Goal: Find specific page/section: Find specific page/section

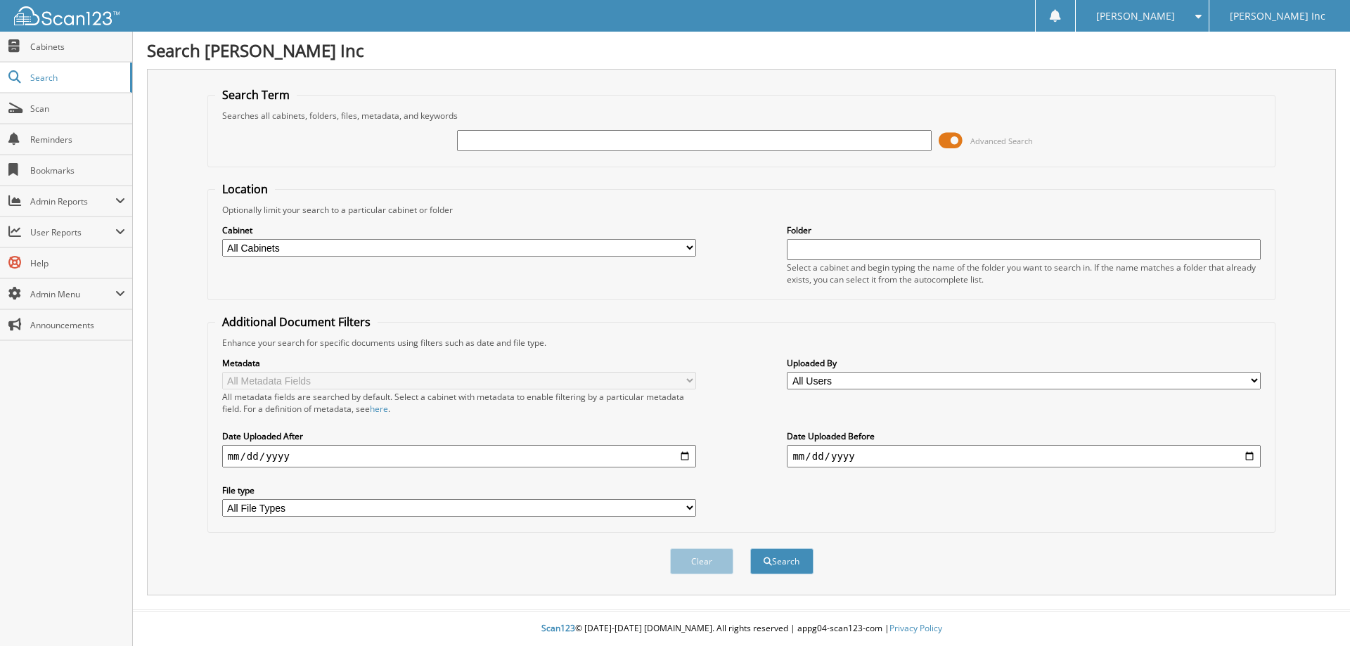
click at [493, 148] on input "text" at bounding box center [694, 140] width 474 height 21
type input "218216"
click at [794, 558] on button "Search" at bounding box center [781, 561] width 63 height 26
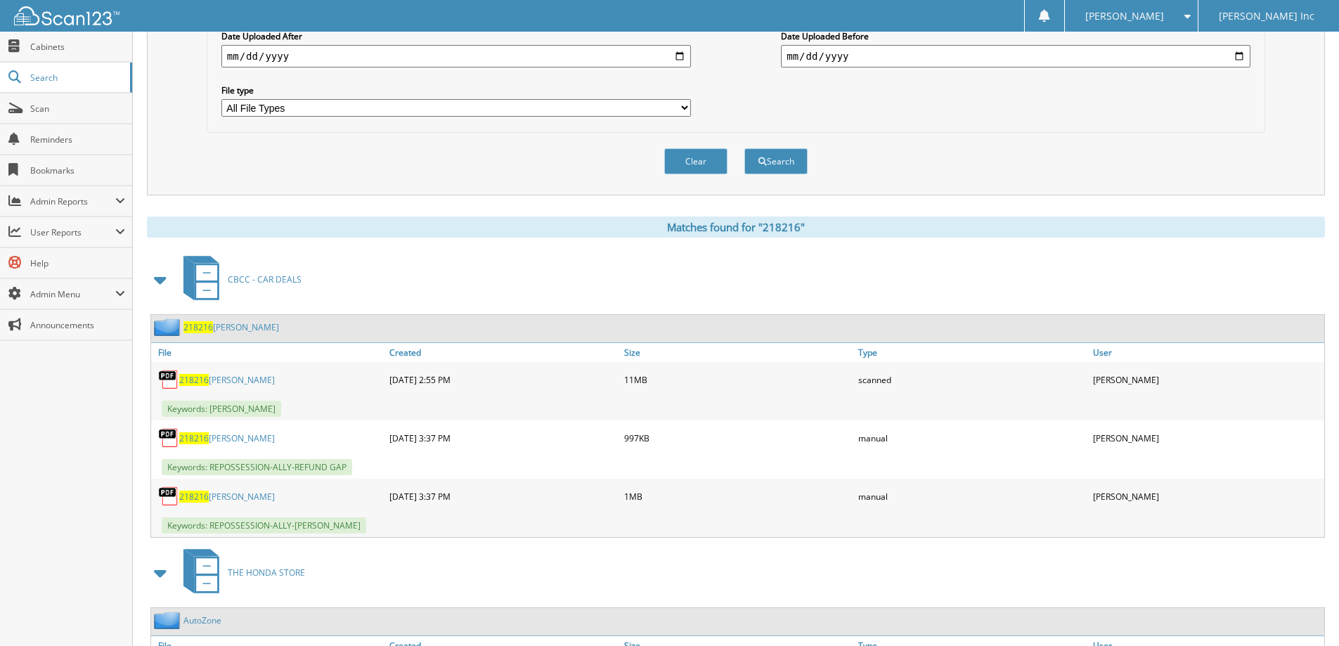
scroll to position [422, 0]
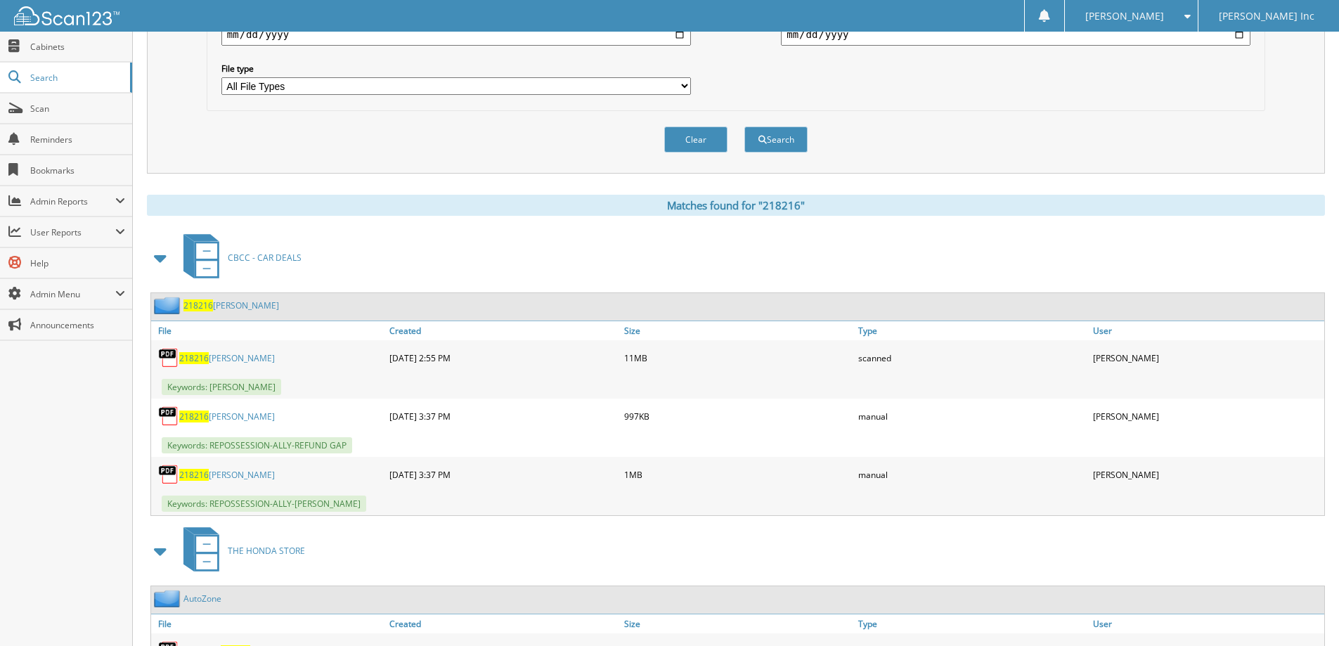
click at [198, 478] on span "218216" at bounding box center [194, 475] width 30 height 12
drag, startPoint x: 174, startPoint y: 481, endPoint x: 369, endPoint y: 551, distance: 207.7
click at [369, 551] on div "THE HONDA STORE" at bounding box center [736, 551] width 1178 height 56
drag, startPoint x: 269, startPoint y: 477, endPoint x: 172, endPoint y: 482, distance: 97.2
drag, startPoint x: 172, startPoint y: 482, endPoint x: 107, endPoint y: 507, distance: 69.2
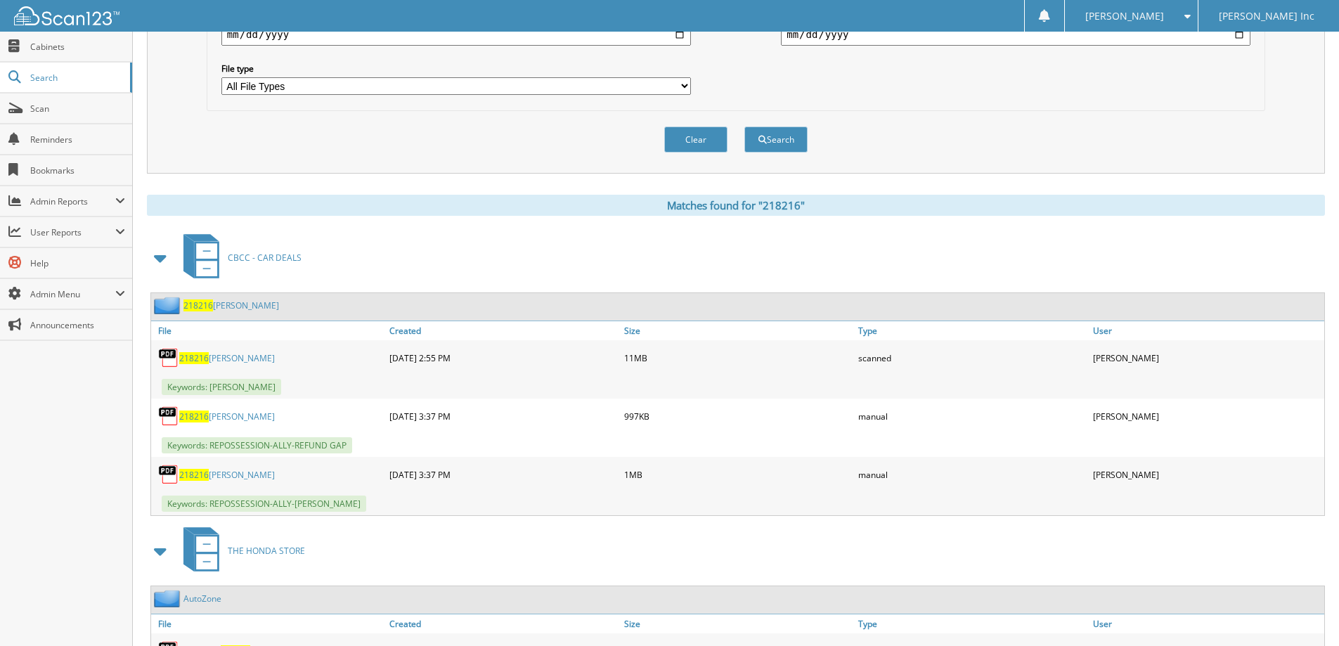
click at [107, 507] on div "Close Cabinets Search Scan Reminders Bookmarks Admin Reports File Counts" at bounding box center [66, 339] width 133 height 614
drag, startPoint x: 208, startPoint y: 419, endPoint x: 137, endPoint y: 434, distance: 72.5
click at [137, 434] on div "Search David A Flynn Inc Search Term Searches all cabinets, folders, files, met…" at bounding box center [736, 233] width 1206 height 1311
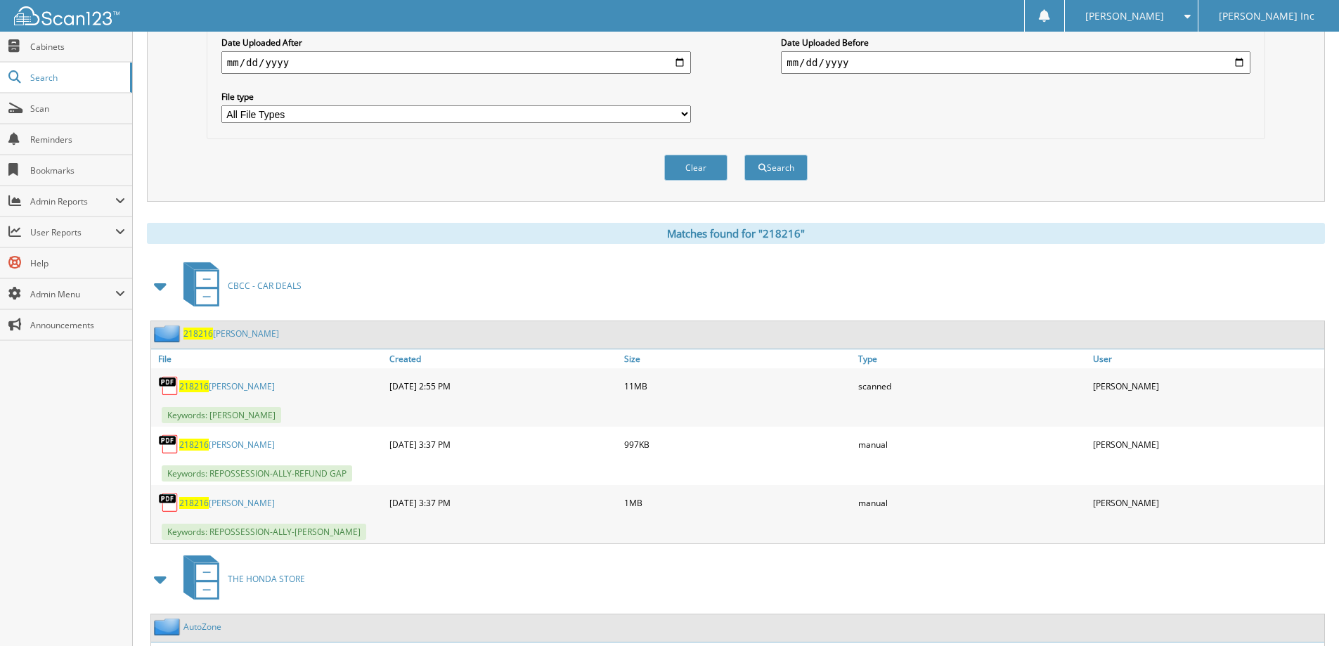
scroll to position [385, 0]
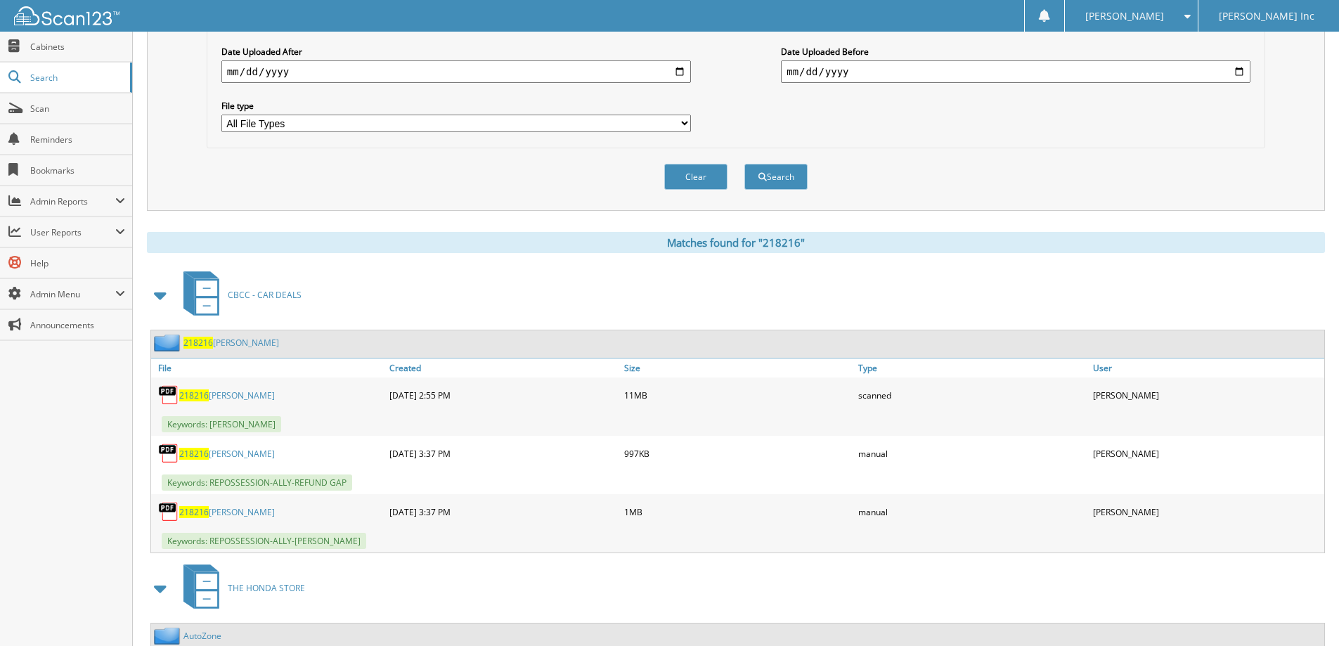
drag, startPoint x: 290, startPoint y: 512, endPoint x: 12, endPoint y: 447, distance: 286.0
click at [12, 447] on div "Close Cabinets Search Scan Reminders Bookmarks Admin Reports File Counts" at bounding box center [66, 339] width 133 height 614
drag, startPoint x: 298, startPoint y: 541, endPoint x: 337, endPoint y: 570, distance: 48.2
click at [337, 570] on div "THE HONDA STORE" at bounding box center [736, 588] width 1178 height 56
click at [200, 348] on span "218216" at bounding box center [198, 343] width 30 height 12
